Goal: Task Accomplishment & Management: Manage account settings

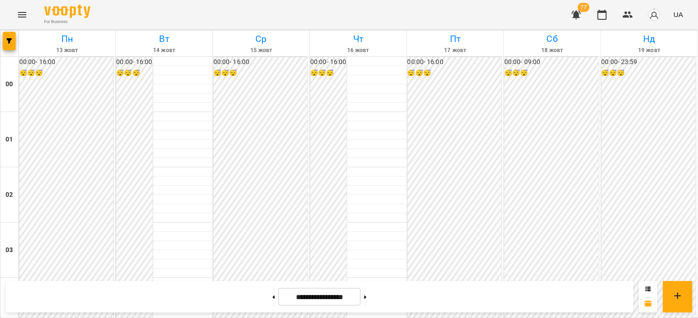
scroll to position [877, 0]
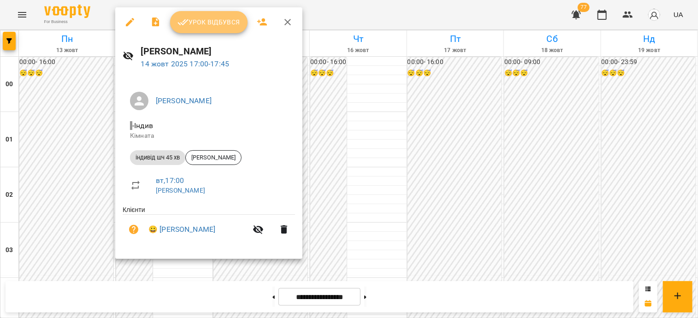
click at [208, 25] on span "Урок відбувся" at bounding box center [208, 22] width 63 height 11
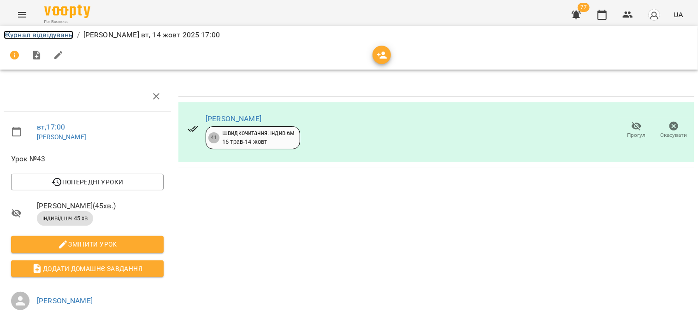
click at [47, 36] on link "Журнал відвідувань" at bounding box center [39, 34] width 70 height 9
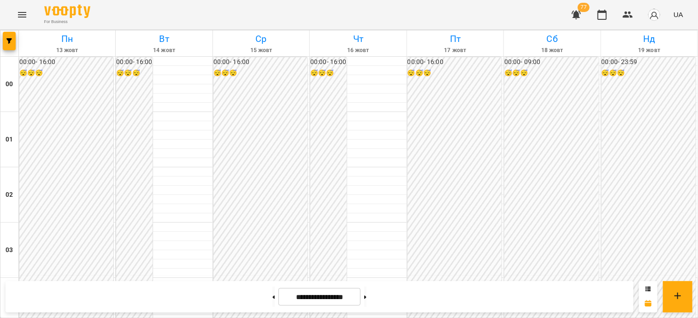
scroll to position [922, 0]
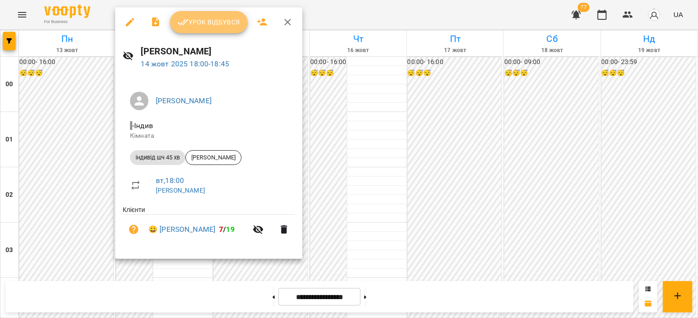
click at [223, 26] on span "Урок відбувся" at bounding box center [208, 22] width 63 height 11
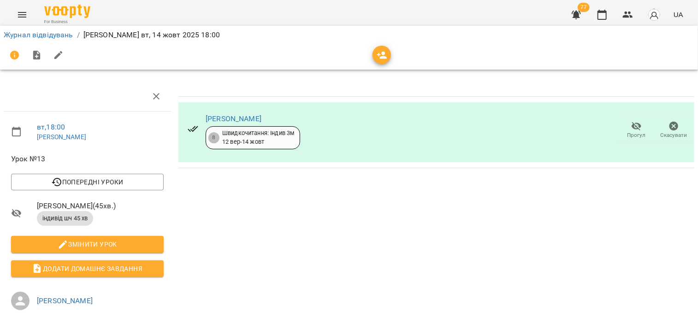
click at [32, 40] on li "Журнал відвідувань" at bounding box center [39, 34] width 70 height 11
click at [33, 35] on link "Журнал відвідувань" at bounding box center [39, 34] width 70 height 9
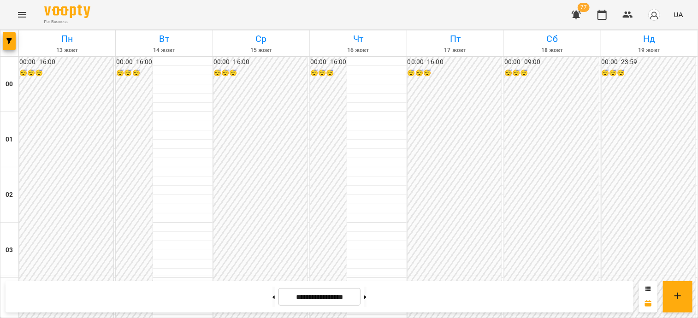
scroll to position [1014, 0]
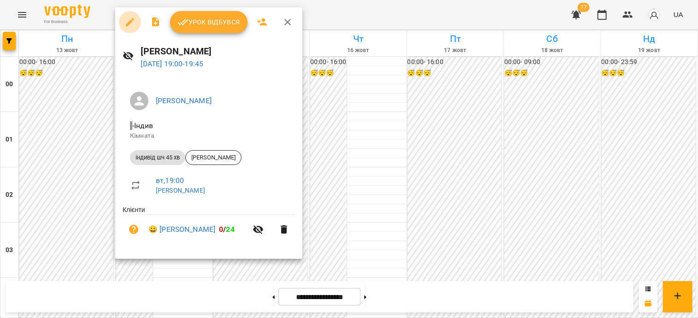
click at [131, 22] on icon "button" at bounding box center [130, 22] width 8 height 8
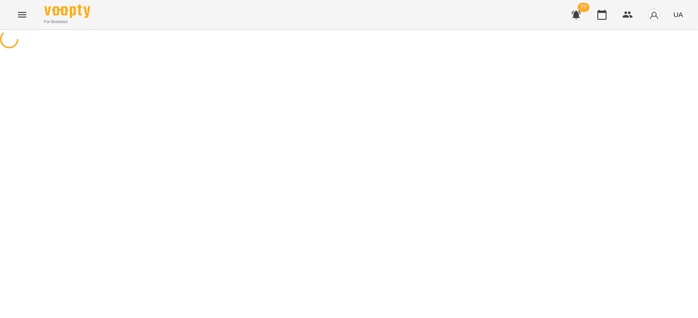
select select "**********"
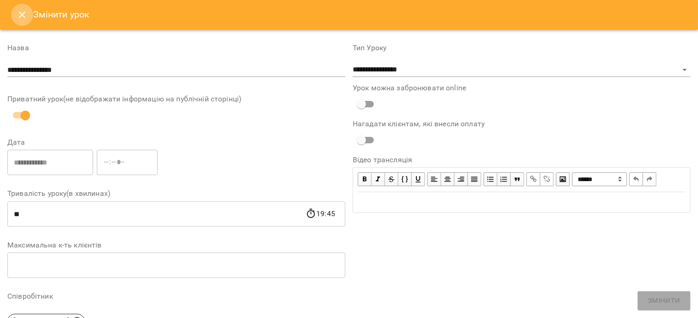
click at [25, 14] on icon "Close" at bounding box center [22, 14] width 11 height 11
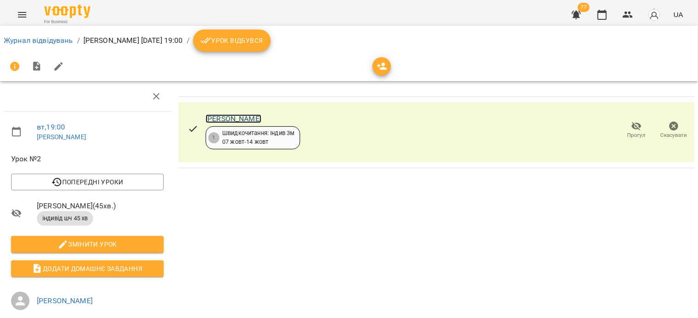
click at [207, 115] on link "[PERSON_NAME]" at bounding box center [234, 118] width 56 height 9
click at [32, 39] on link "Журнал відвідувань" at bounding box center [39, 40] width 70 height 9
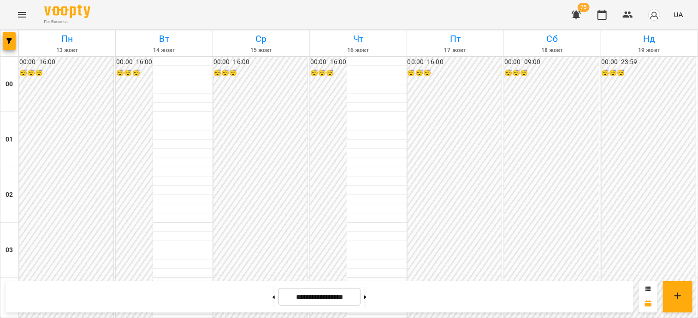
scroll to position [968, 0]
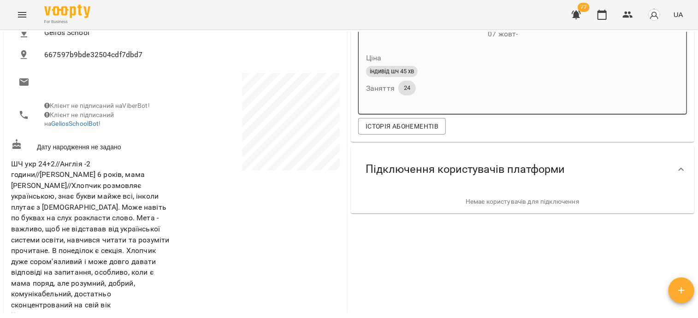
scroll to position [184, 0]
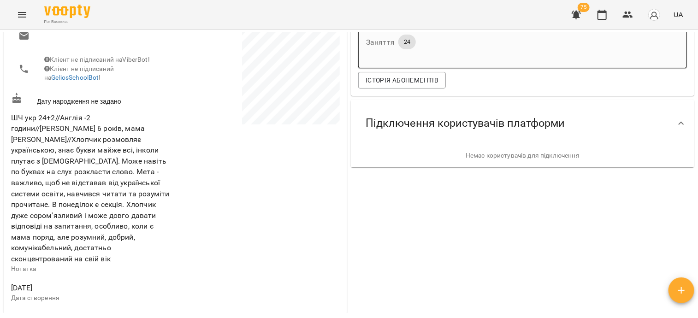
click at [18, 15] on icon "Menu" at bounding box center [22, 14] width 11 height 11
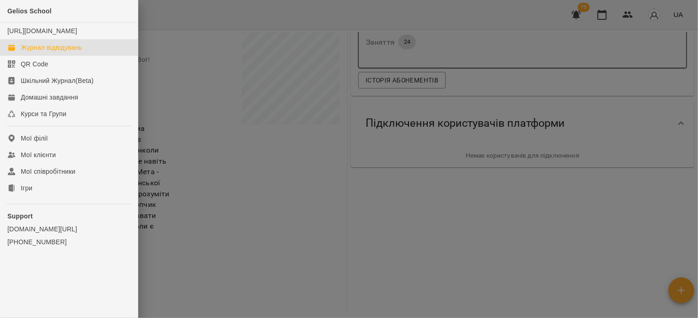
click at [44, 52] on div "Журнал відвідувань" at bounding box center [51, 47] width 61 height 9
